Goal: Task Accomplishment & Management: Manage account settings

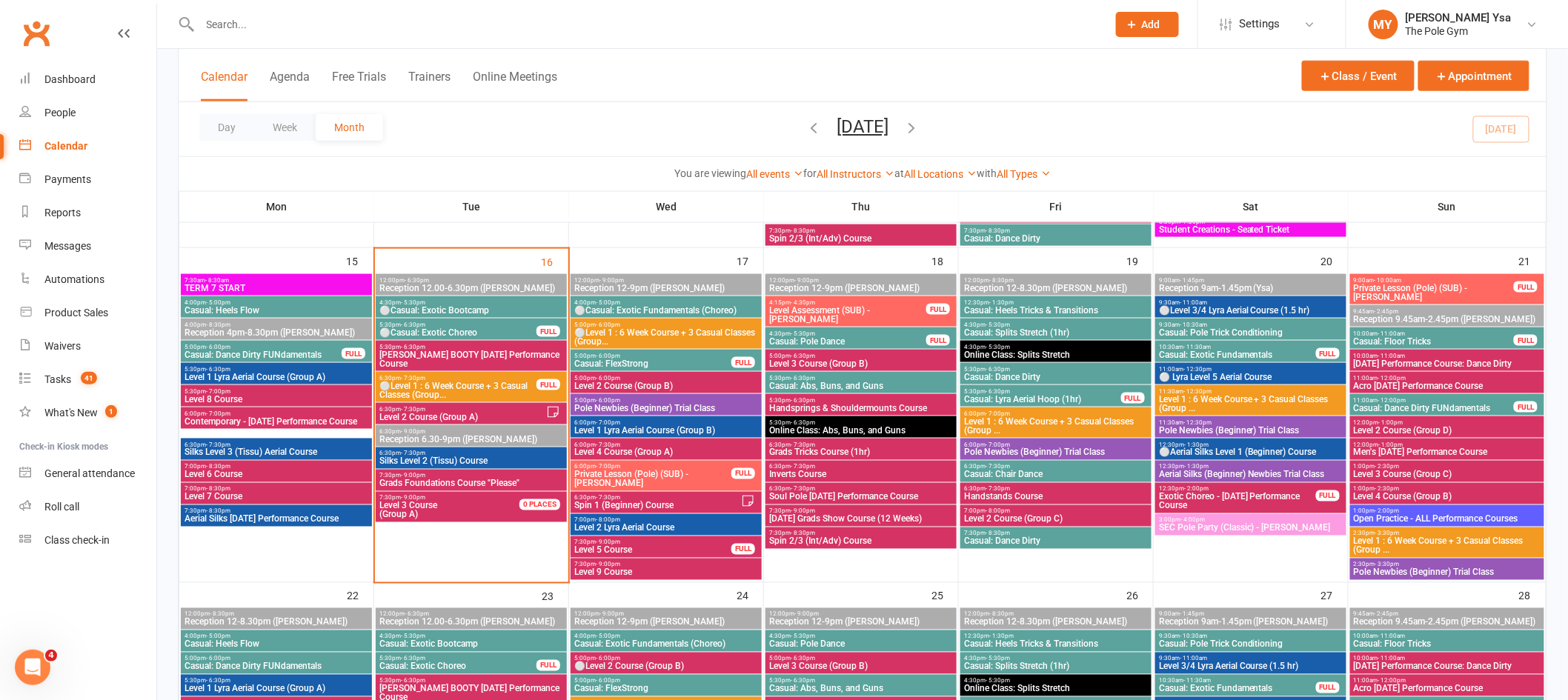
scroll to position [719, 0]
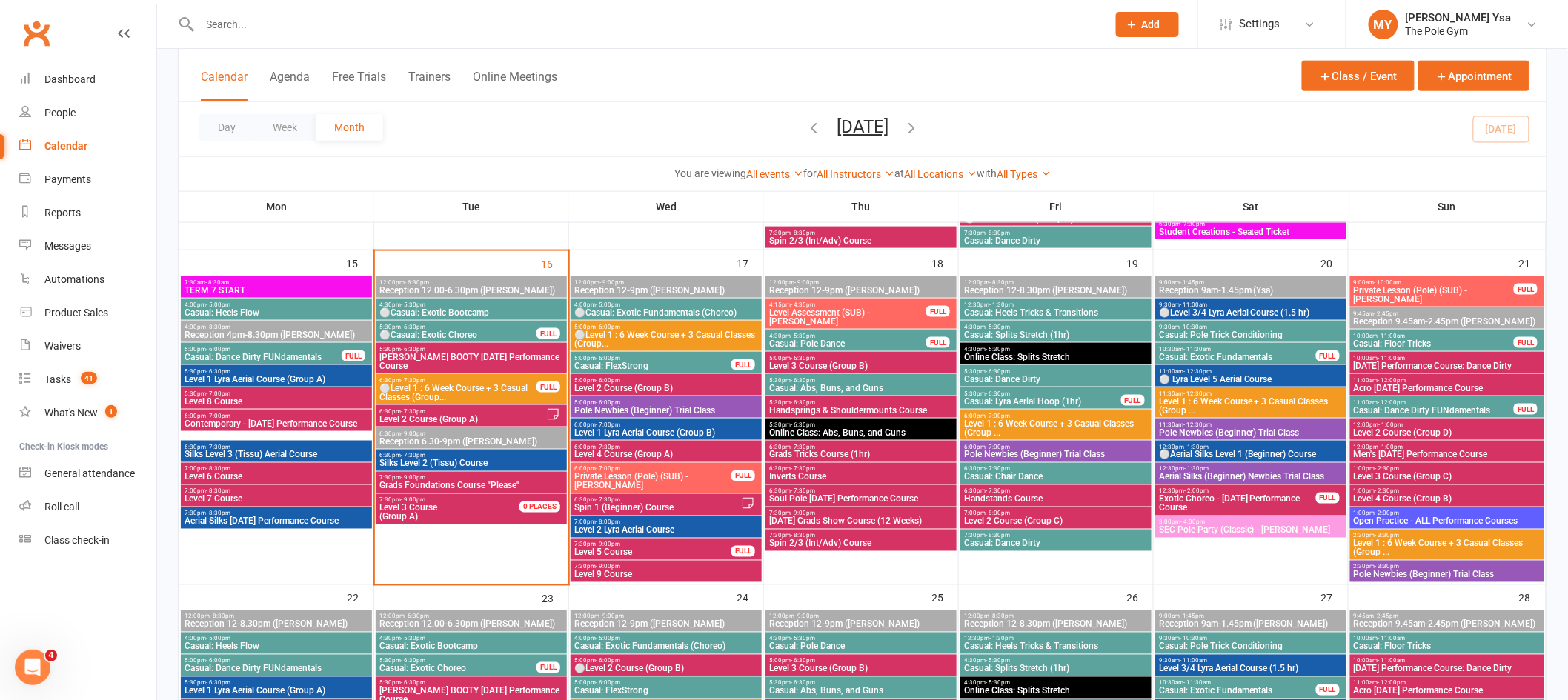
click at [683, 315] on span "⚪Casual: Exotic Fundamentals (Choreo)" at bounding box center [666, 312] width 185 height 9
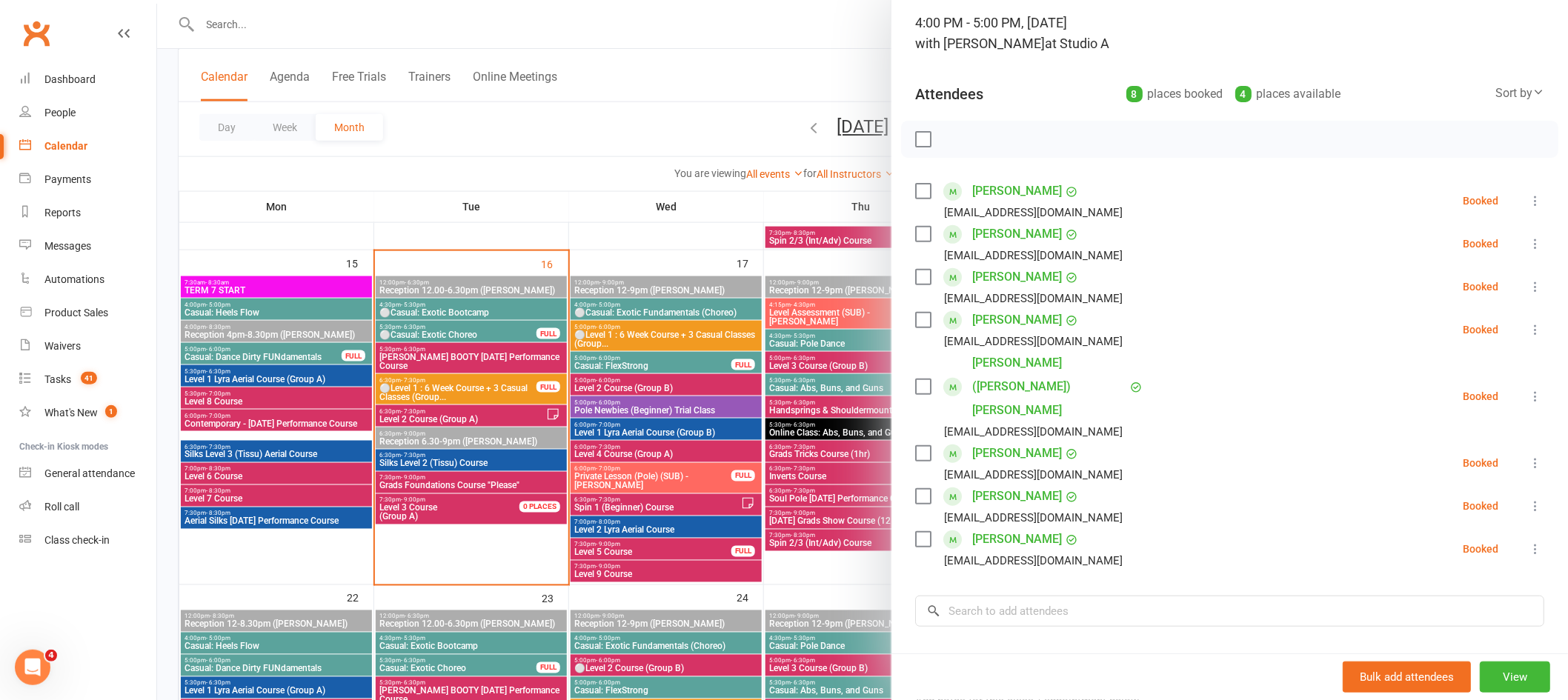
scroll to position [93, 0]
click at [756, 68] on div at bounding box center [863, 350] width 1411 height 700
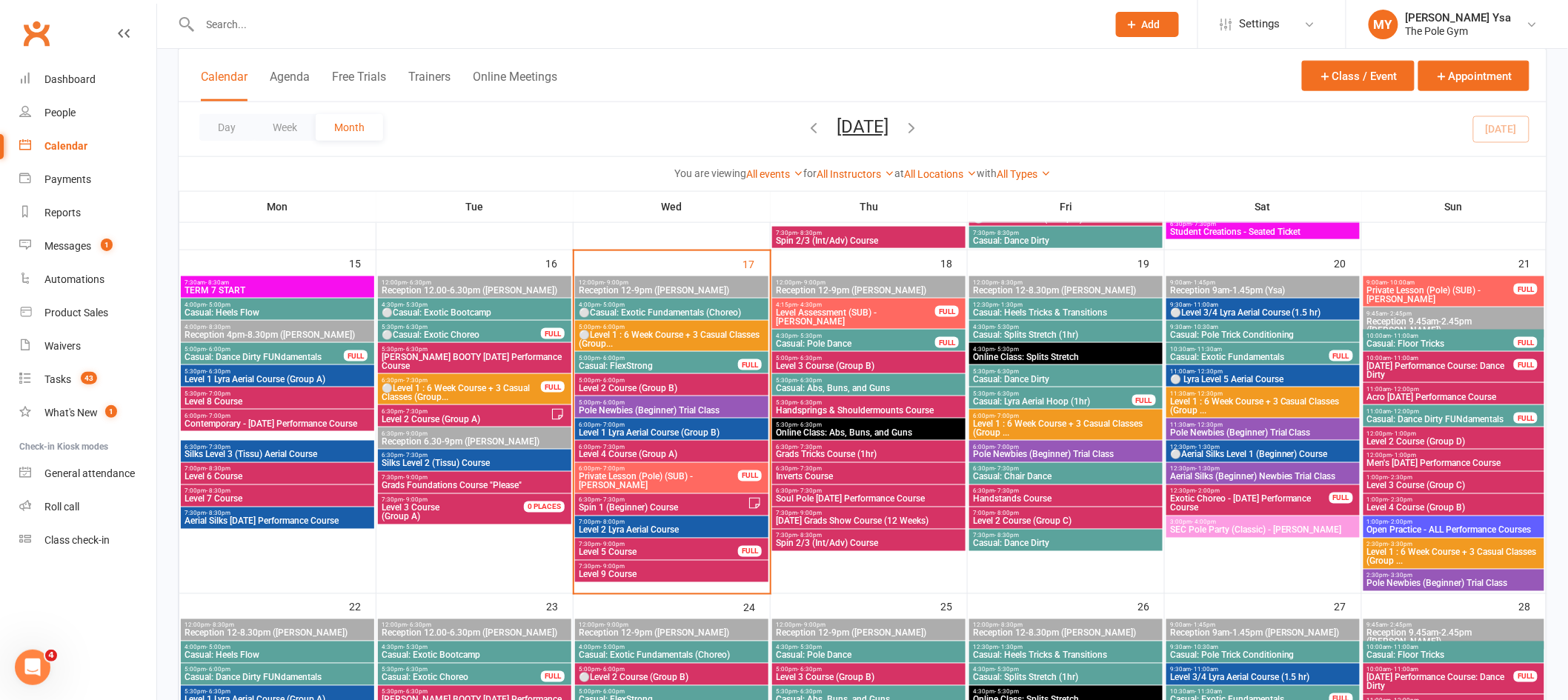
click at [720, 482] on span "Private Lesson (Pole) (SUB) - [PERSON_NAME]" at bounding box center [658, 481] width 161 height 18
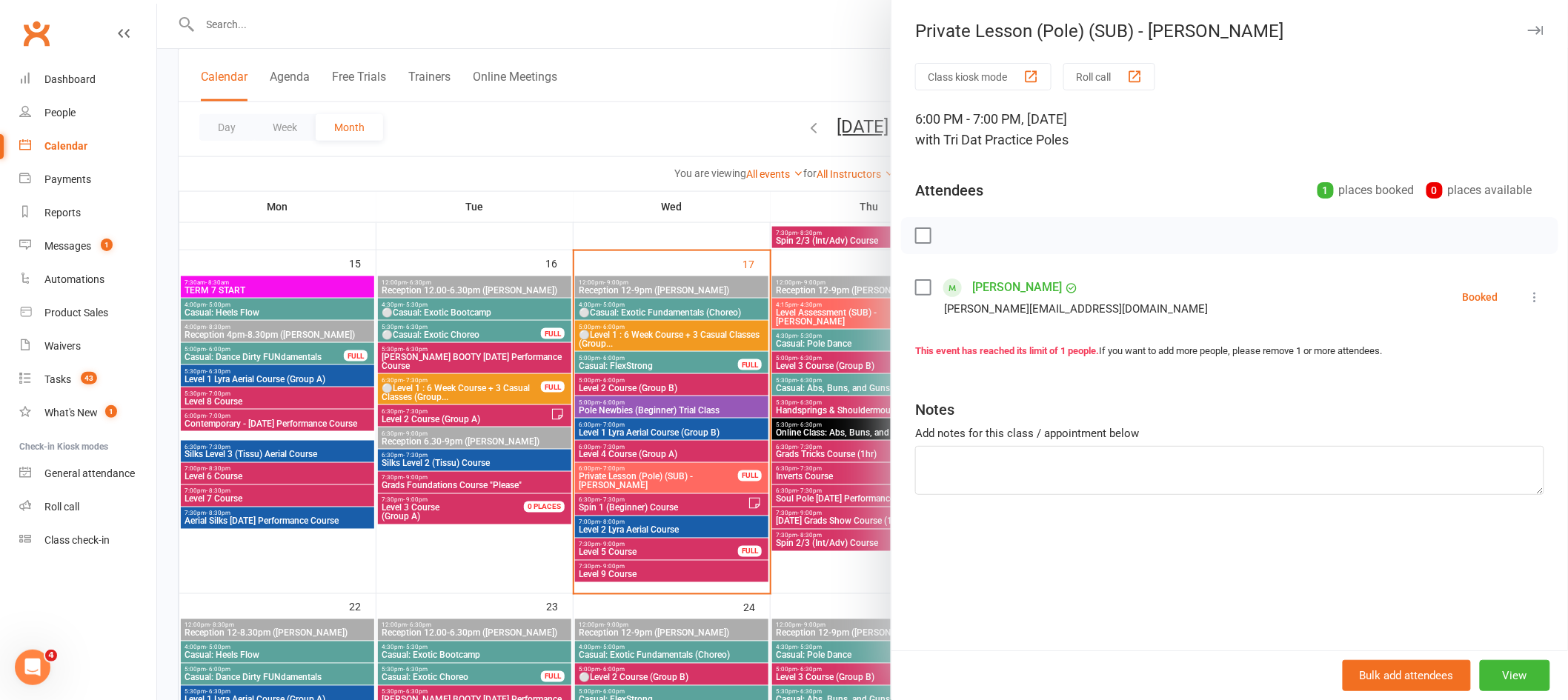
click at [647, 422] on div at bounding box center [863, 350] width 1411 height 700
